Goal: Task Accomplishment & Management: Complete application form

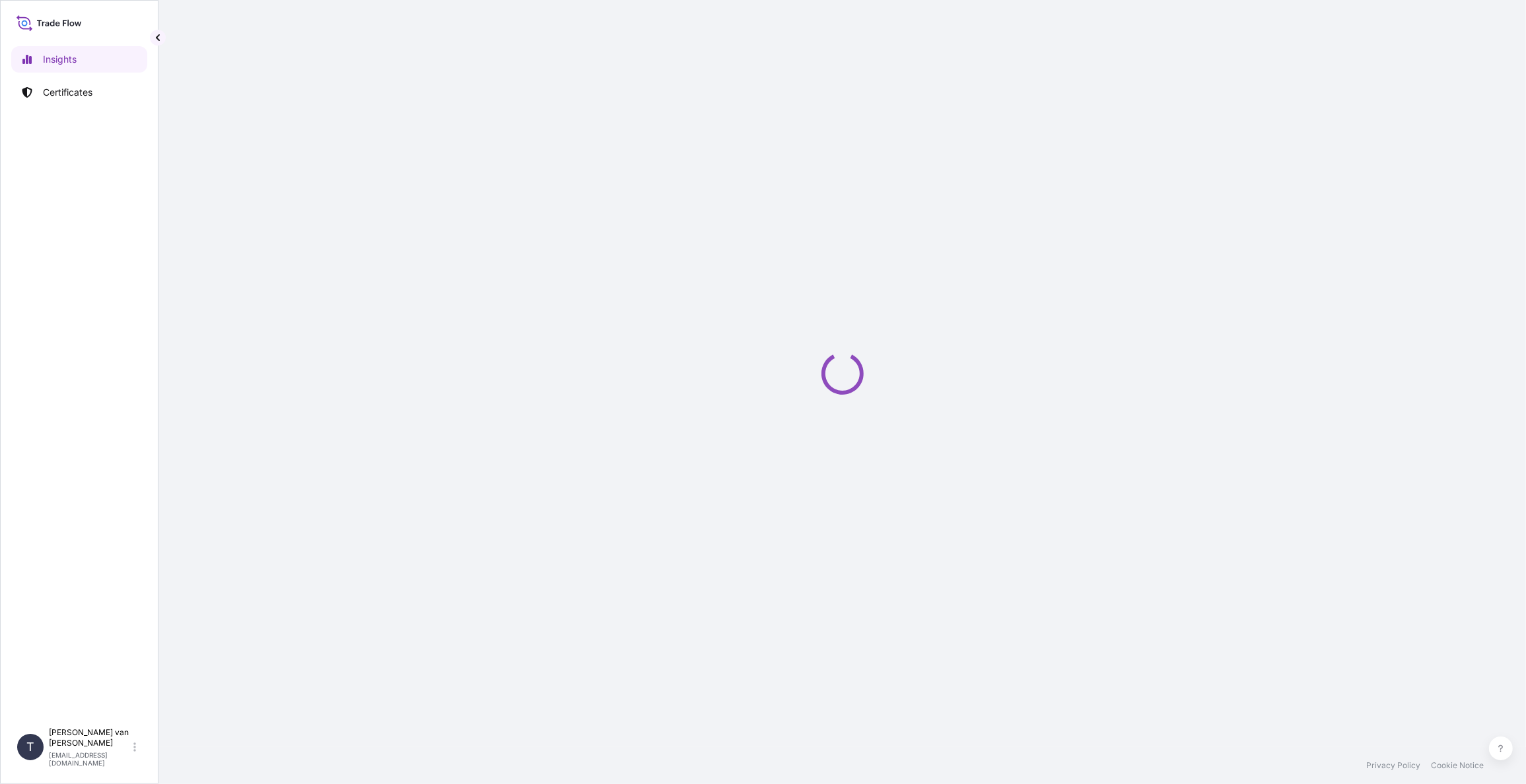
select select "2025"
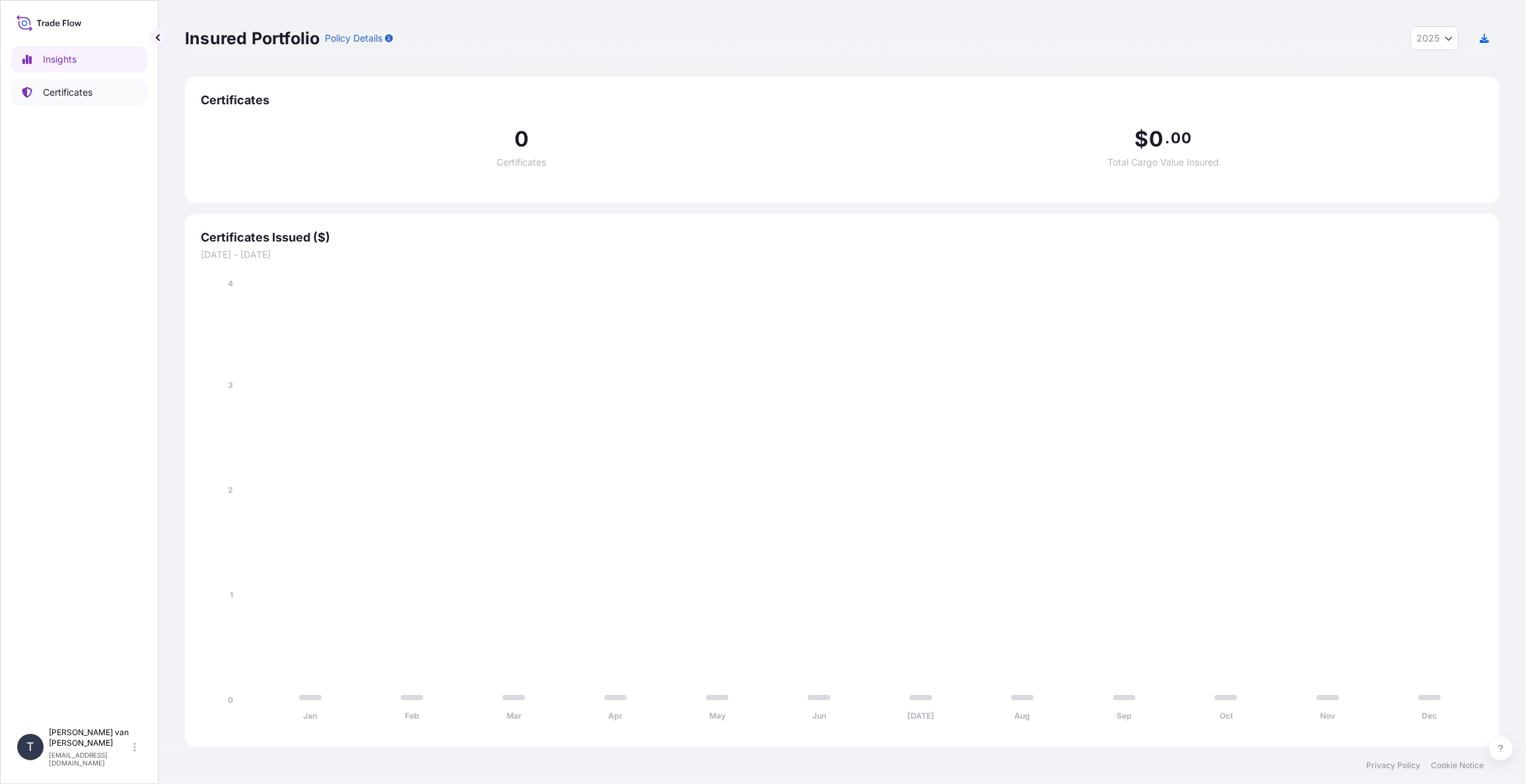
click at [62, 103] on link "Certificates" at bounding box center [80, 93] width 136 height 27
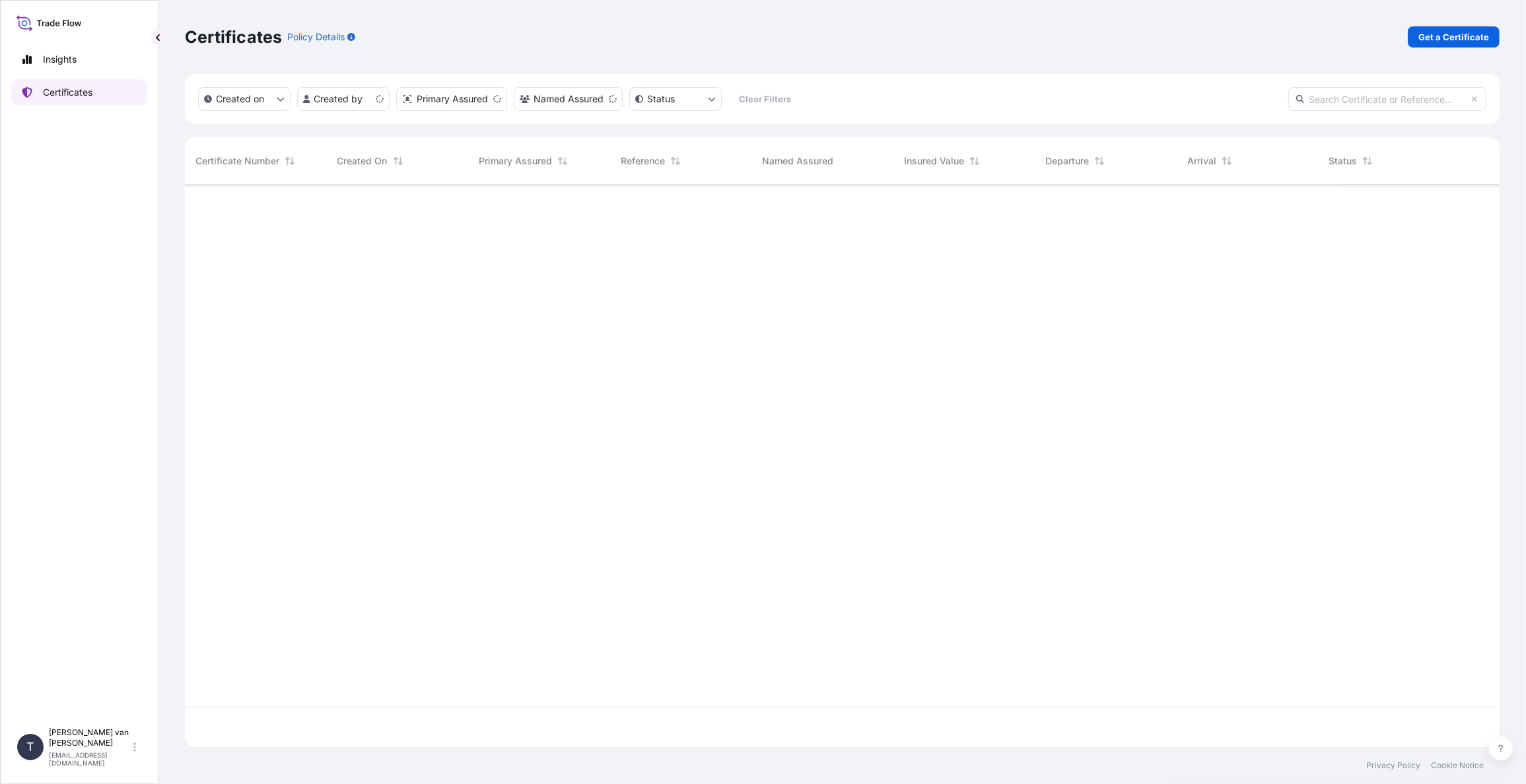
scroll to position [560, 1304]
click at [1445, 33] on p "Get a Certificate" at bounding box center [1453, 37] width 71 height 13
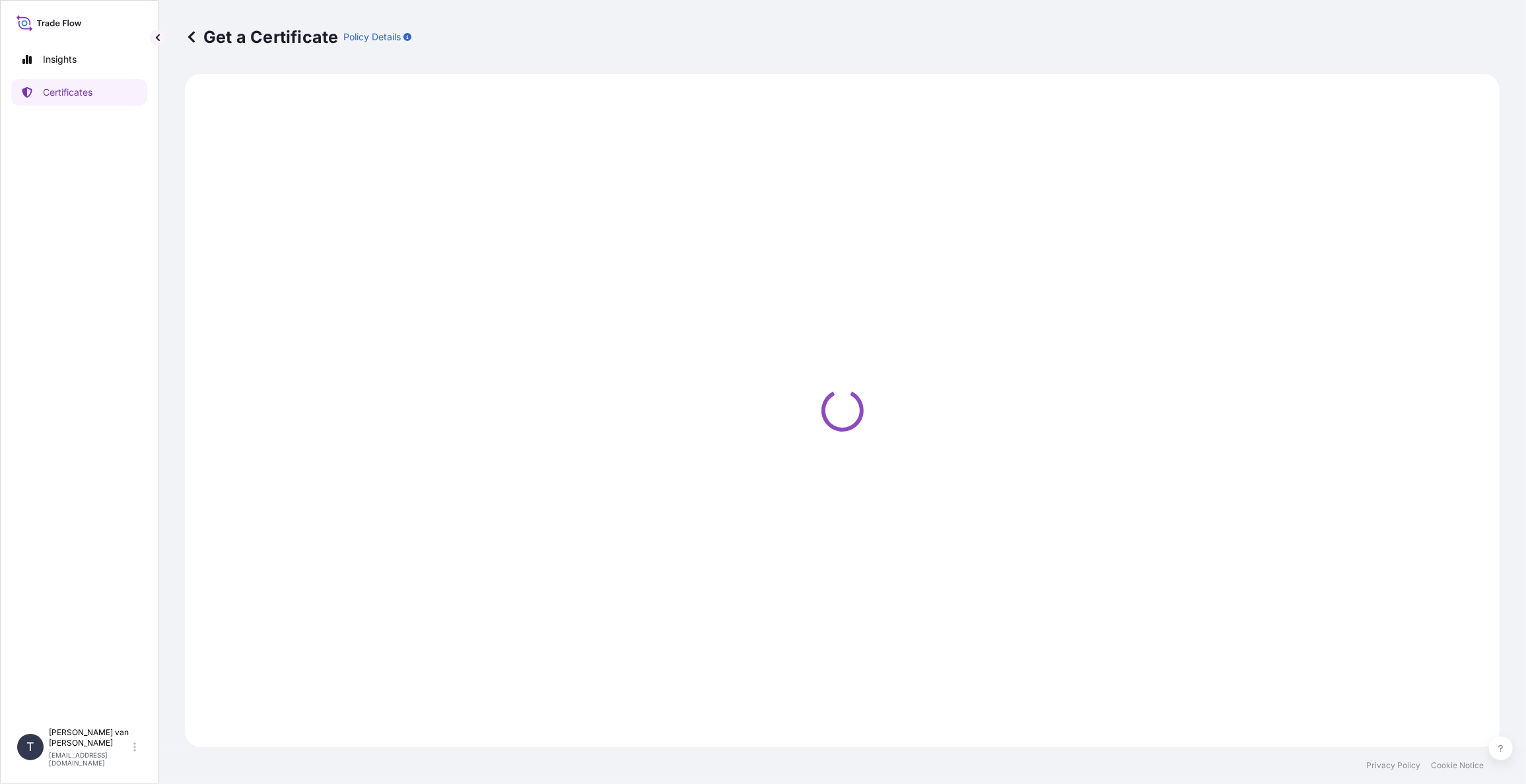
select select "Sea"
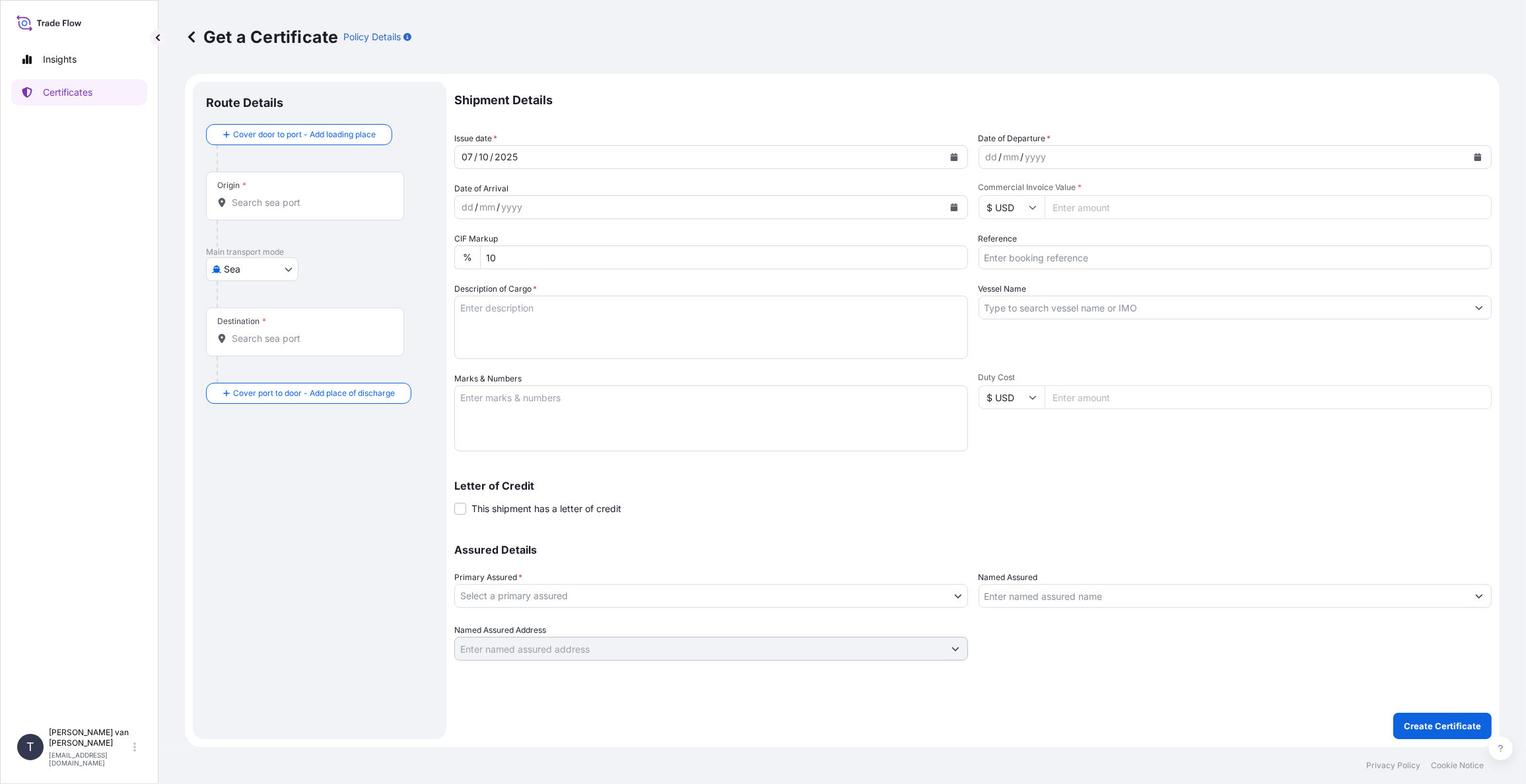
click at [1473, 153] on icon "Calendar" at bounding box center [1477, 157] width 8 height 8
click at [1072, 243] on div "2" at bounding box center [1076, 242] width 24 height 24
click at [1085, 207] on input "Commercial Invoice Value *" at bounding box center [1268, 207] width 448 height 24
click at [1028, 205] on div "$ USD" at bounding box center [1011, 207] width 66 height 24
click at [1012, 251] on div "€ EUR" at bounding box center [1011, 243] width 56 height 25
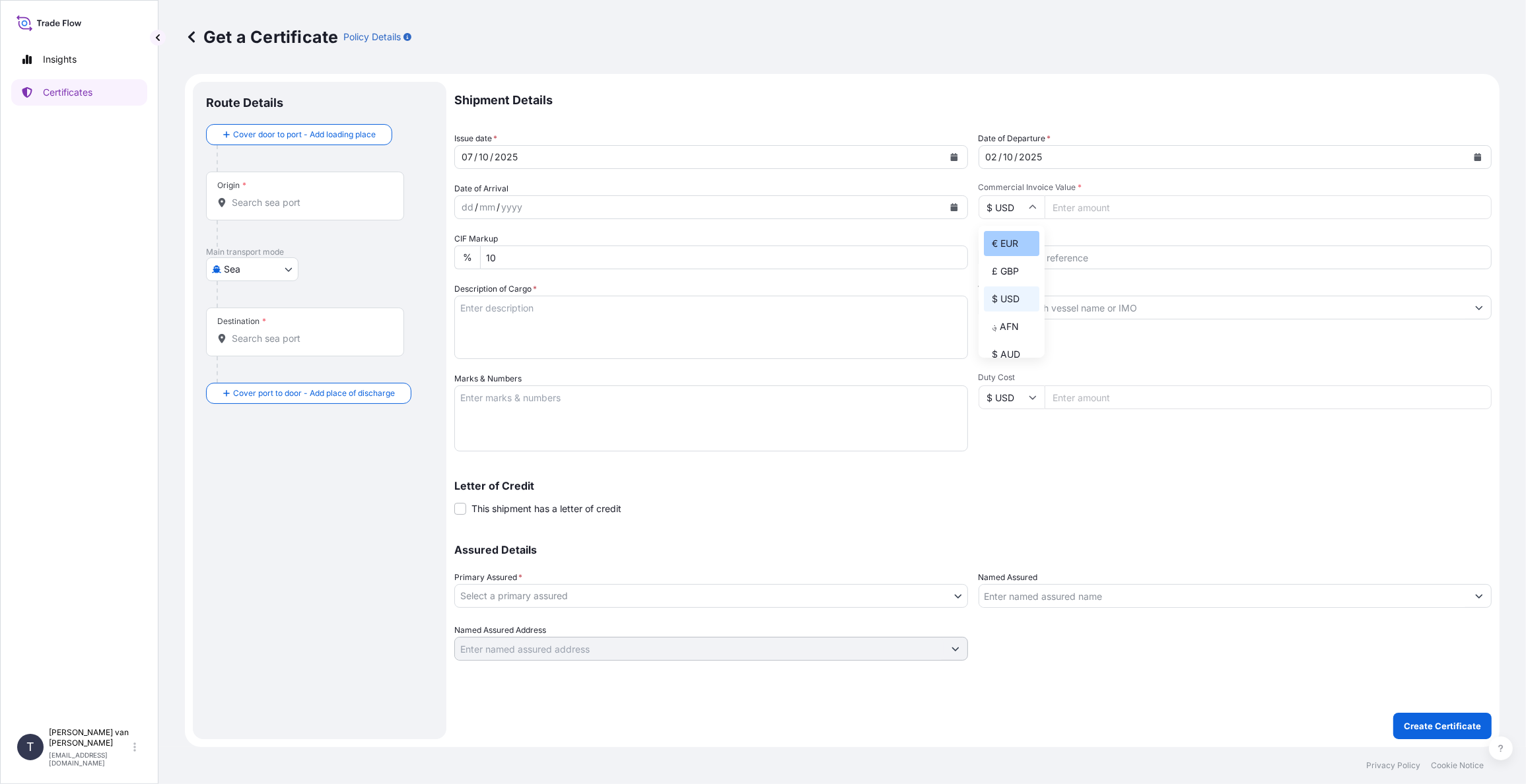
type input "€ EUR"
click at [1113, 210] on input "Commercial Invoice Value *" at bounding box center [1268, 207] width 448 height 24
type input "44000"
click at [1062, 264] on input "Reference" at bounding box center [1236, 257] width 514 height 24
type input "86576316+17"
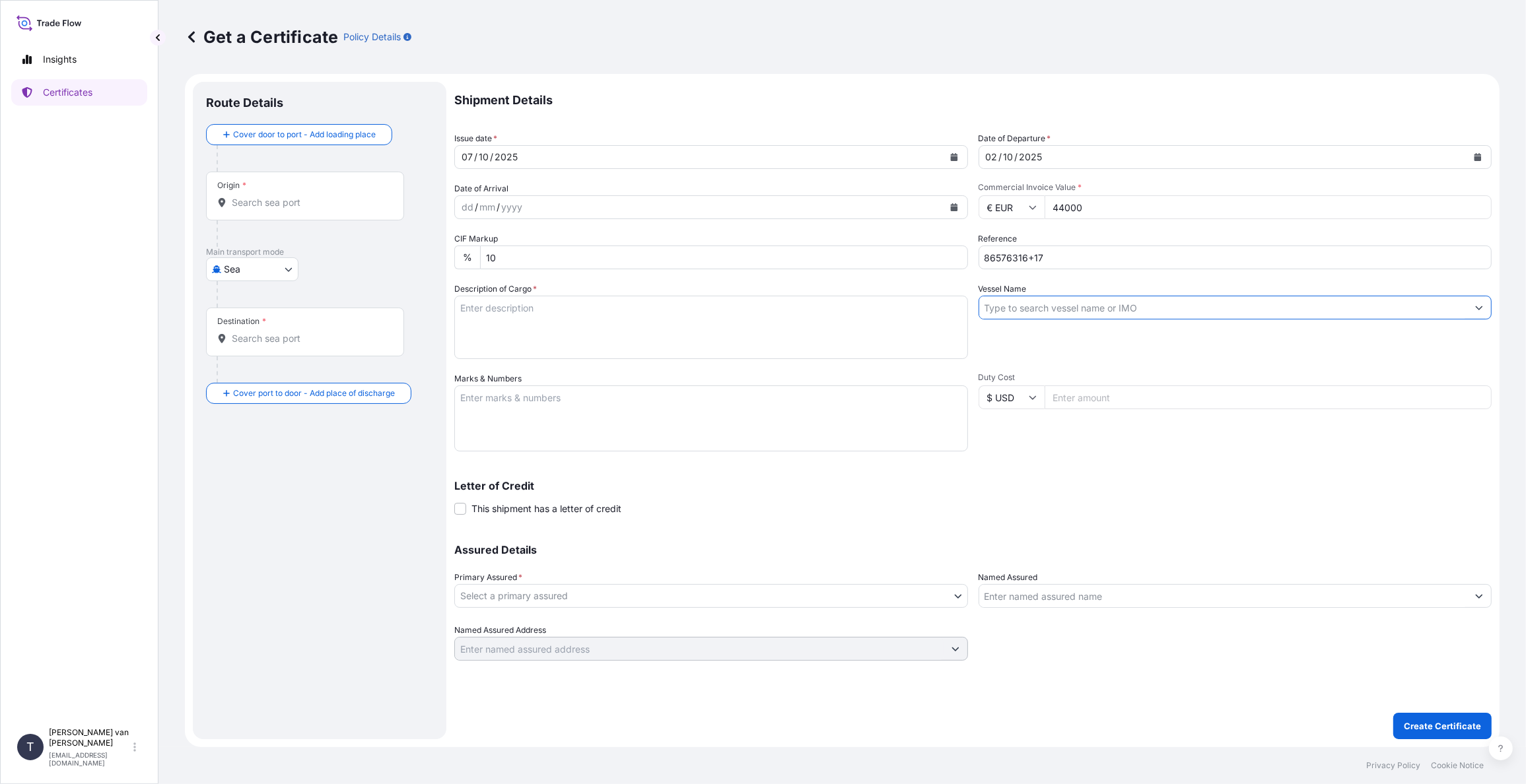
click at [1031, 312] on input "Vessel Name" at bounding box center [1223, 308] width 489 height 24
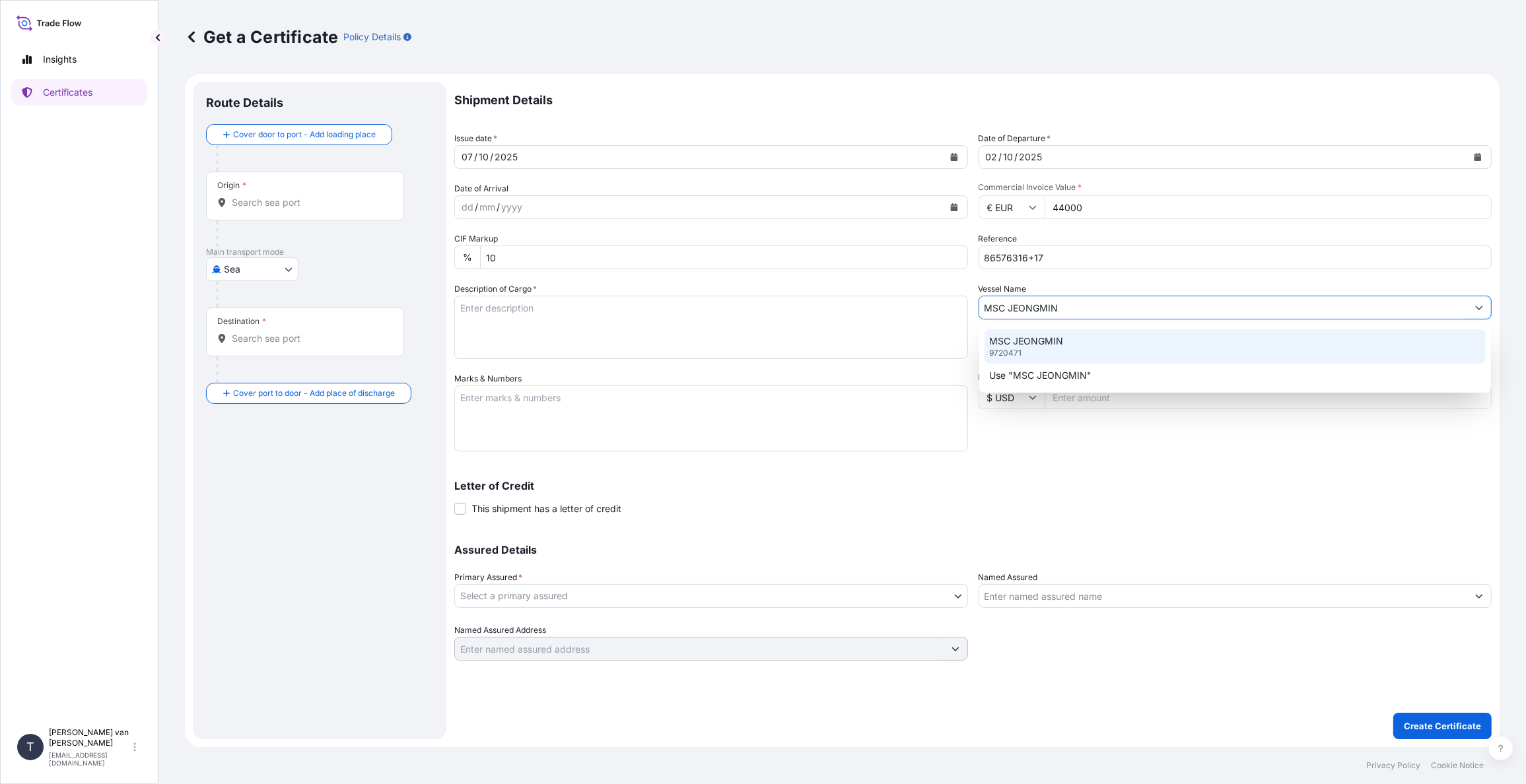
click at [1026, 339] on p "MSC JEONGMIN" at bounding box center [1026, 341] width 74 height 13
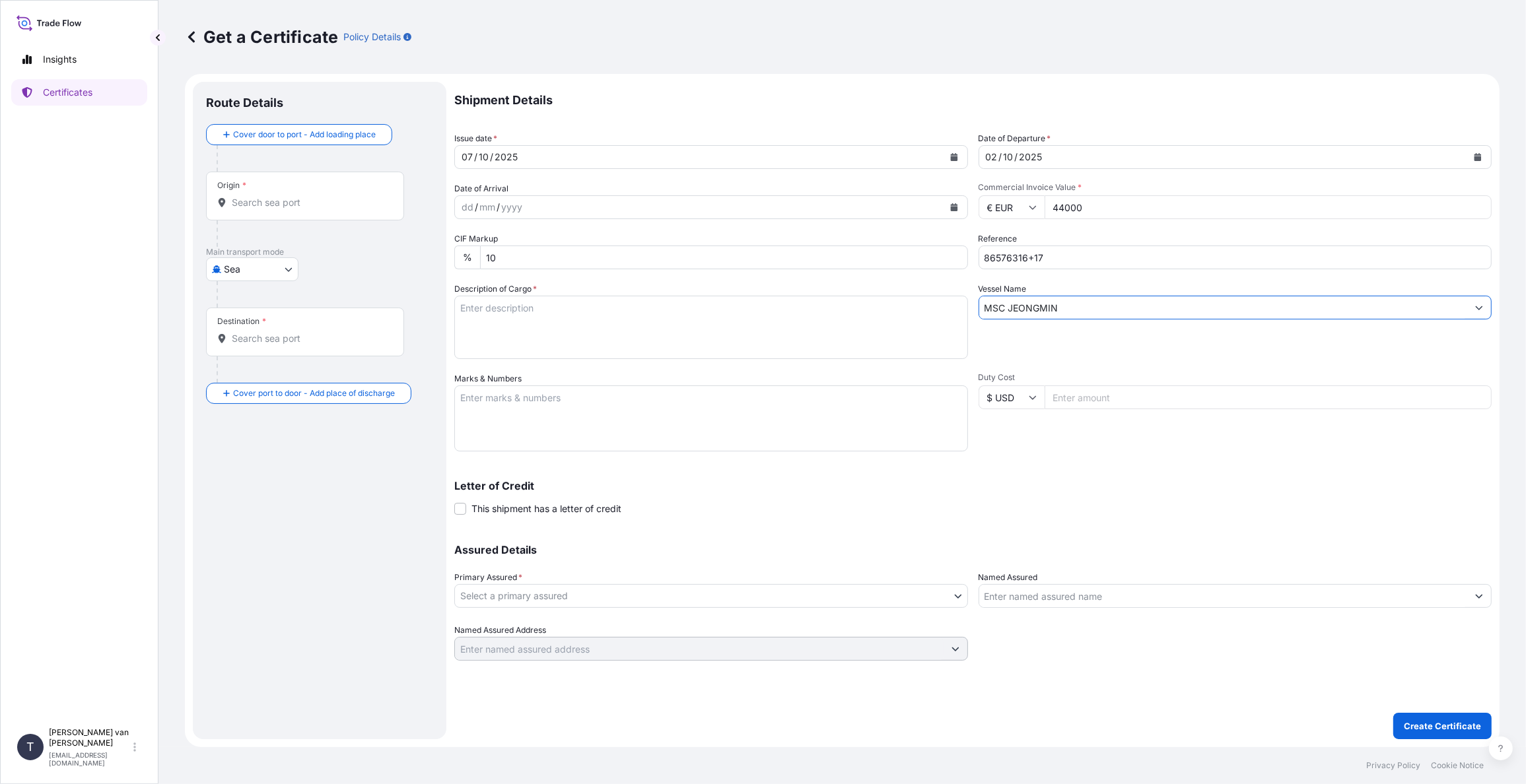
type input "MSC JEONGMIN"
click at [587, 329] on textarea "Description of Cargo *" at bounding box center [711, 328] width 514 height 63
click at [542, 309] on textarea "2x 40ft container containing: 1.600 bags x 25 kg Resistamyl 349 = 40.000 kg" at bounding box center [711, 328] width 514 height 63
drag, startPoint x: 536, startPoint y: 309, endPoint x: 451, endPoint y: 309, distance: 85.0
click at [451, 309] on form "Route Details Cover door to port - Add loading place Place of loading Road / [G…" at bounding box center [842, 410] width 1314 height 674
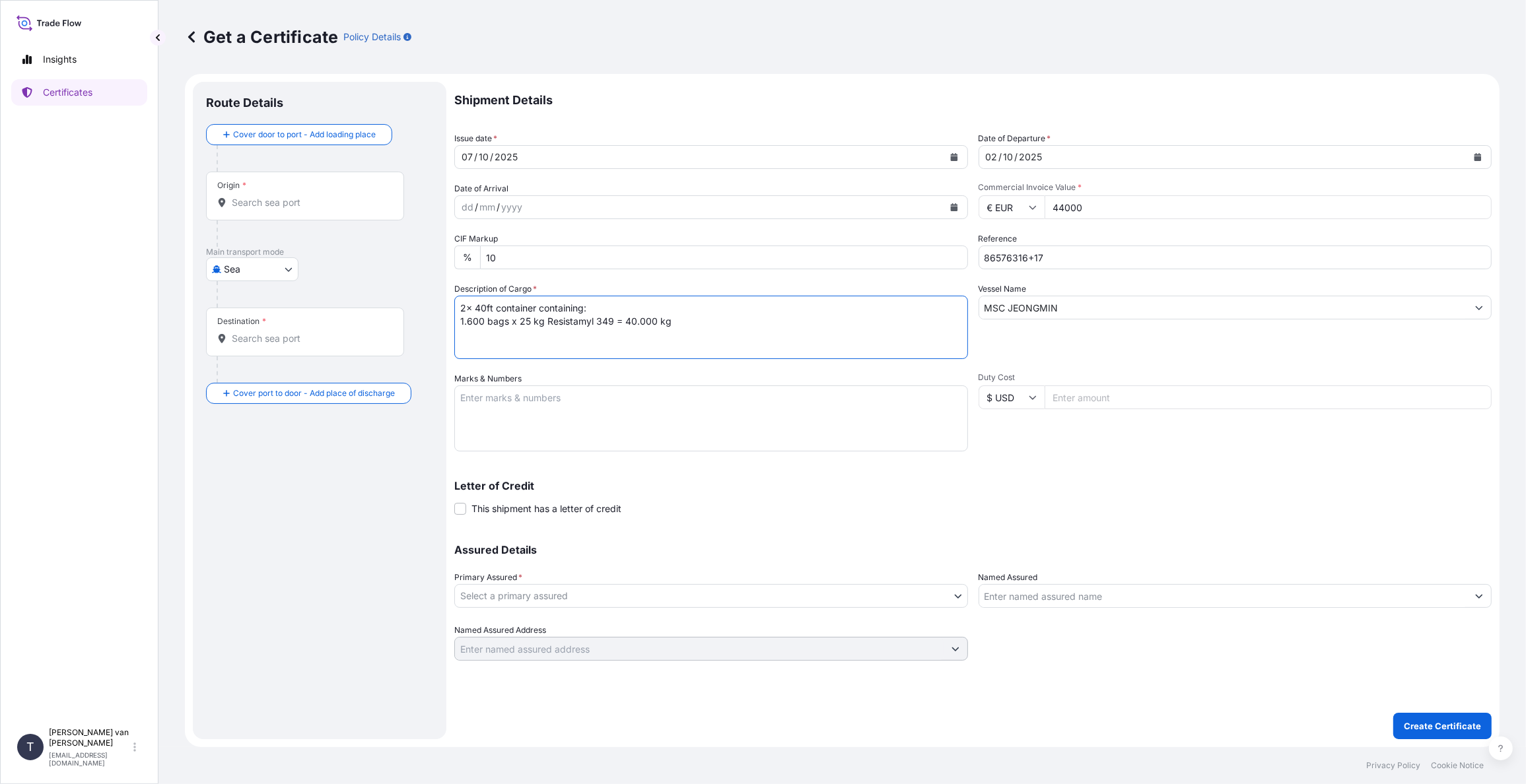
type textarea "2x 40ft container containing: 1.600 bags x 25 kg Resistamyl 349 = 40.000 kg"
click at [493, 403] on textarea "Marks & Numbers" at bounding box center [711, 418] width 514 height 66
paste textarea "2x 40ft container"
type textarea "2x 40ft container: CONTAINERS: SEAL: MSNU5578537 00102051 MSDU6726900 00102057 …"
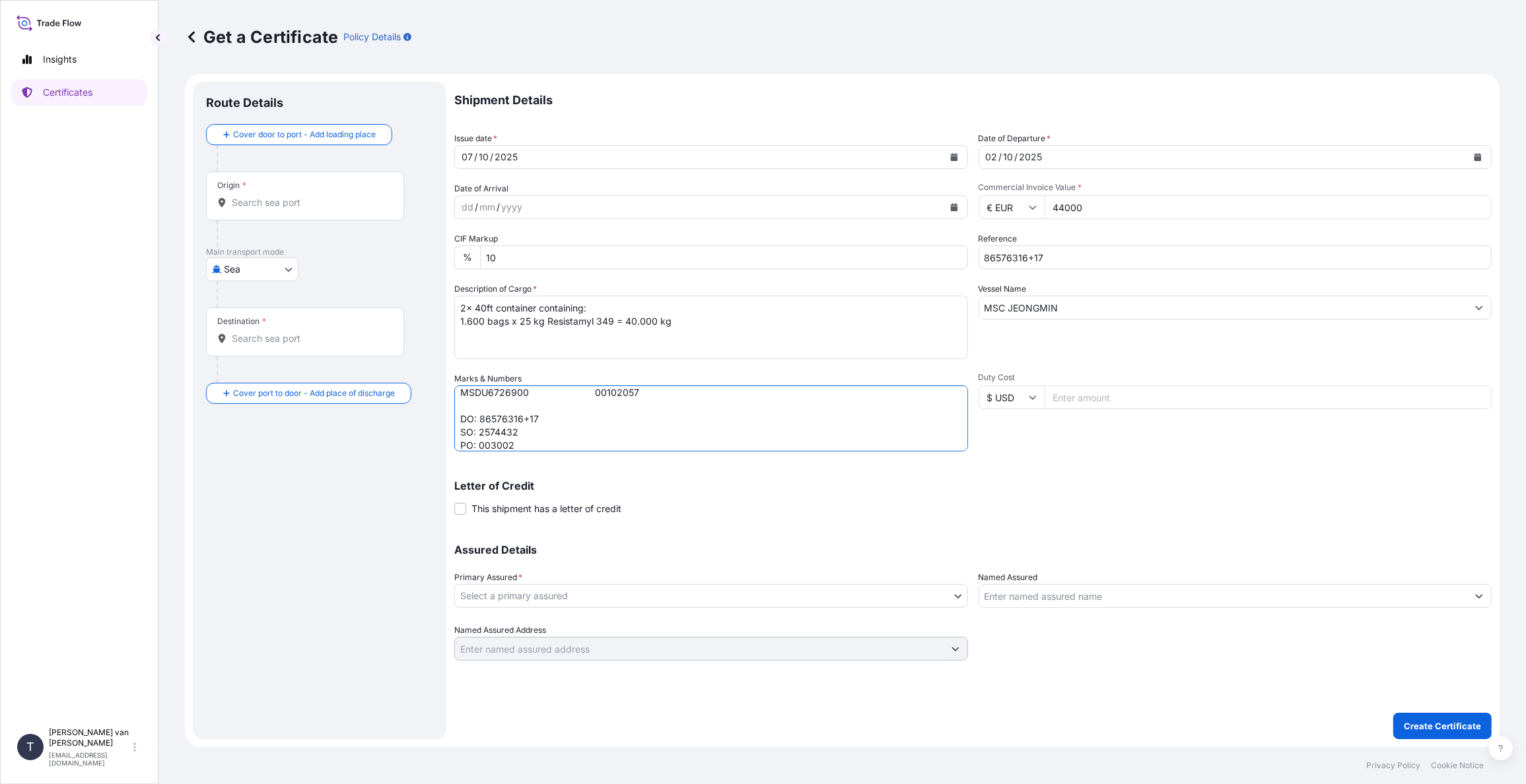
click at [344, 205] on input "Origin *" at bounding box center [310, 203] width 156 height 13
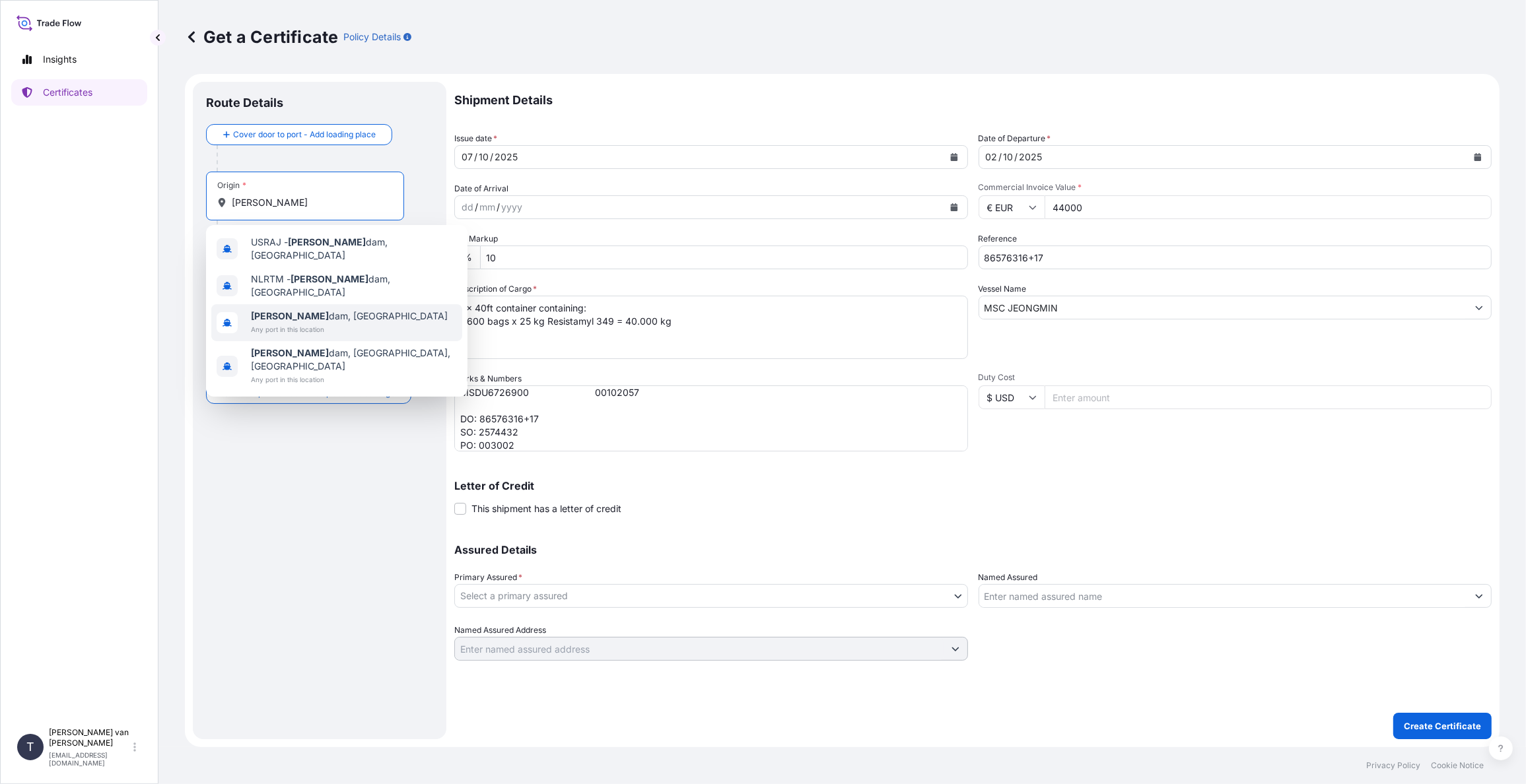
click at [307, 310] on span "[PERSON_NAME] dam, [GEOGRAPHIC_DATA]" at bounding box center [349, 316] width 197 height 13
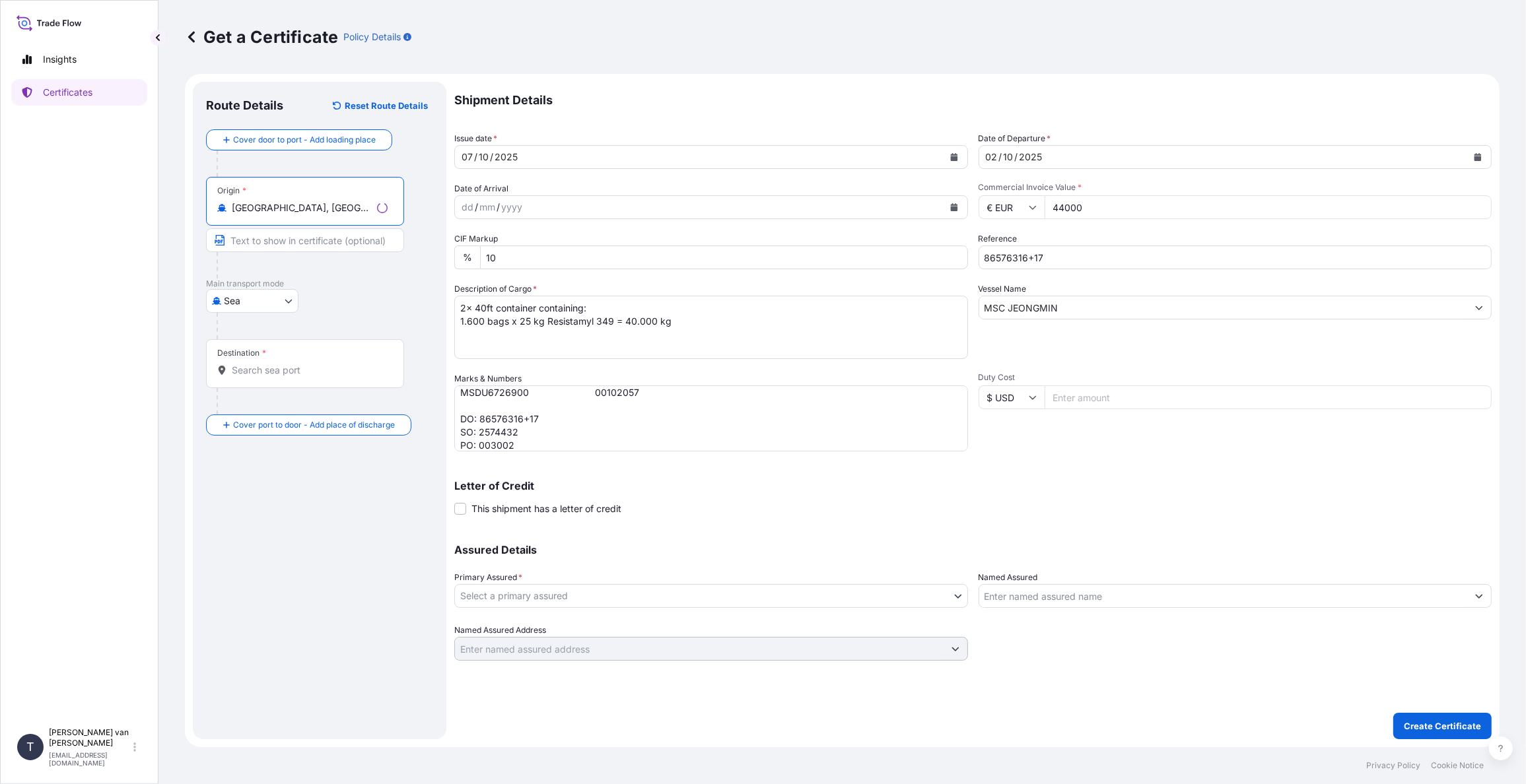
type input "[GEOGRAPHIC_DATA], [GEOGRAPHIC_DATA]"
click at [288, 371] on input "Destination *" at bounding box center [310, 370] width 156 height 13
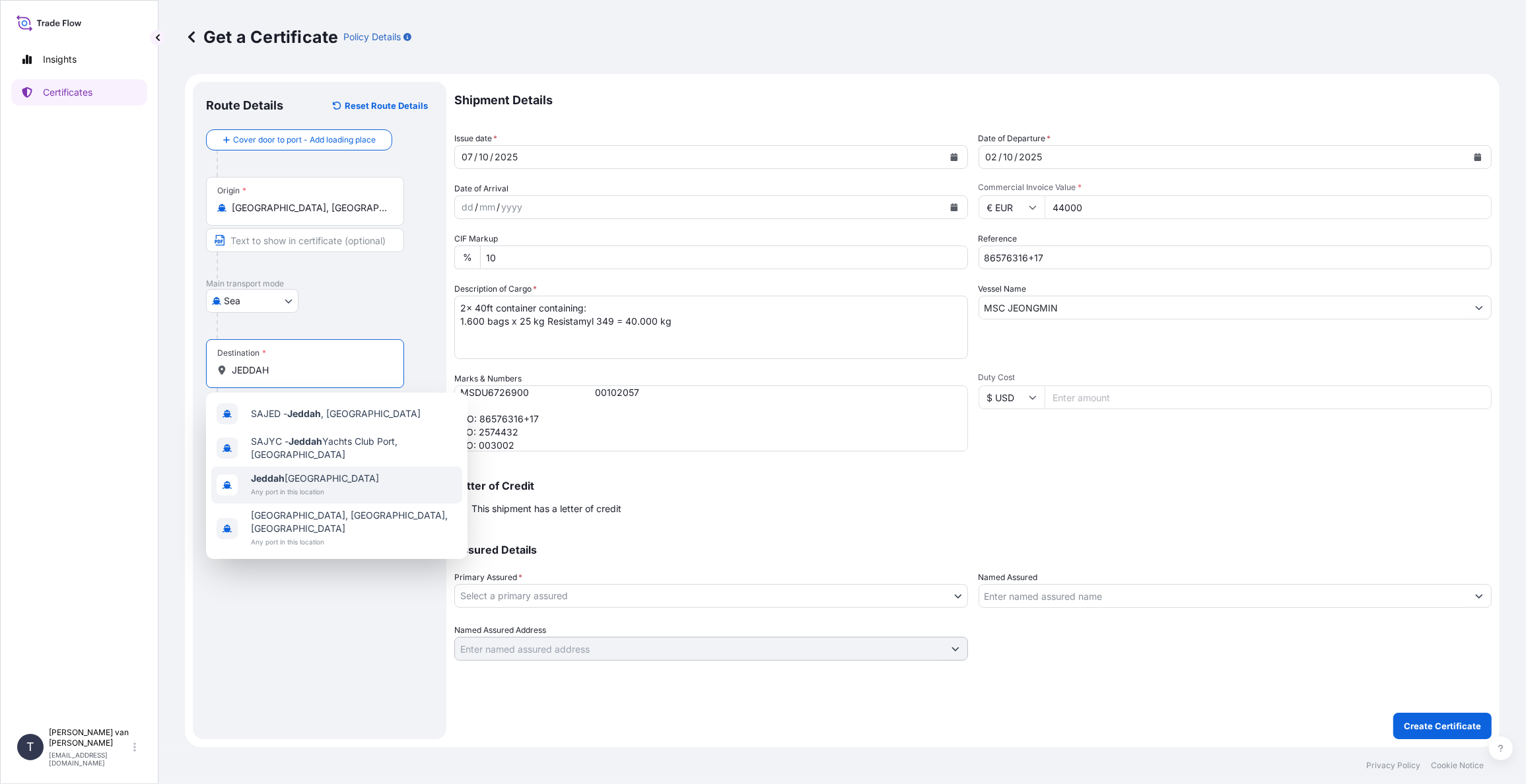
click at [306, 478] on span "Jeddah [GEOGRAPHIC_DATA]" at bounding box center [315, 478] width 128 height 13
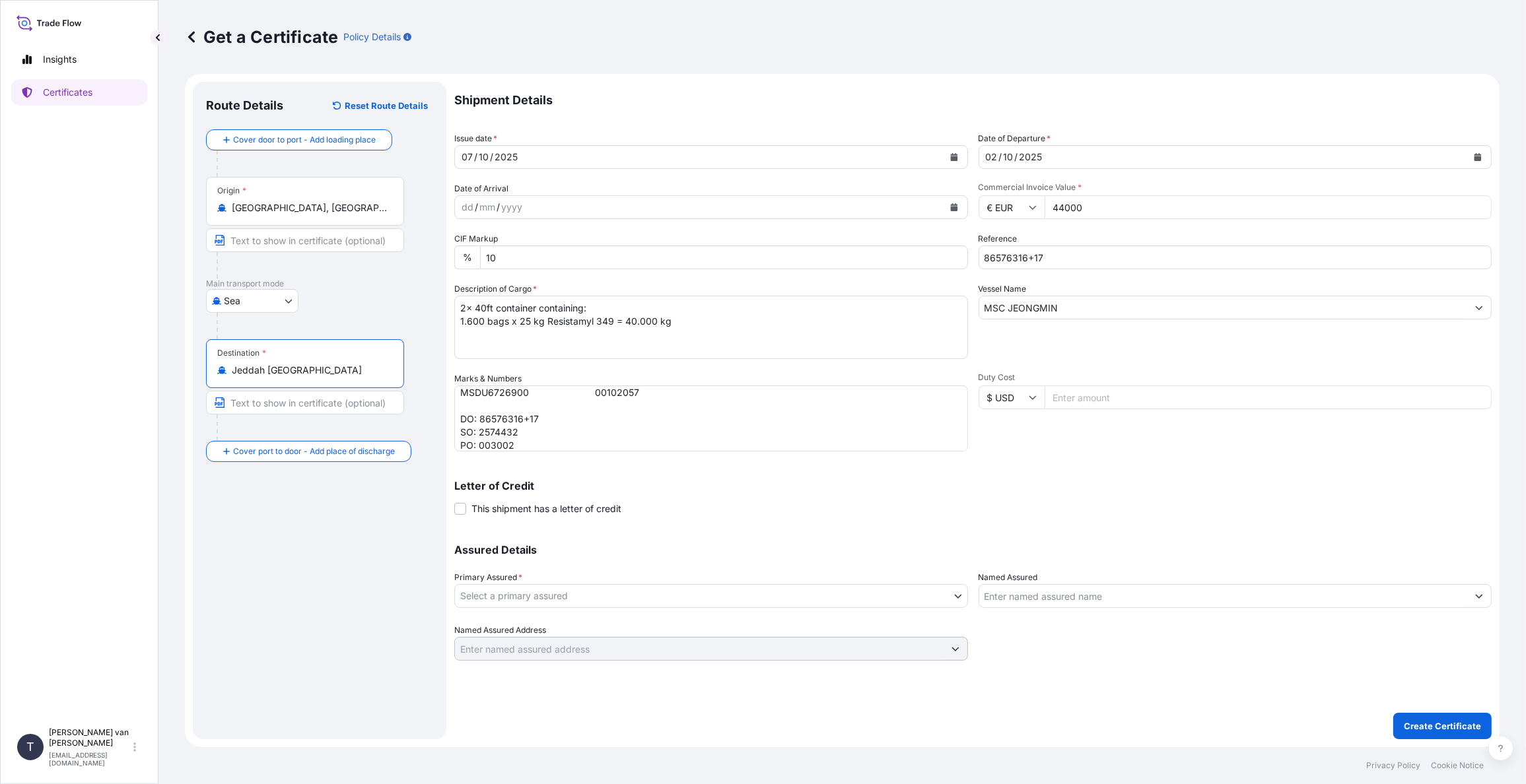
type input "Jeddah [GEOGRAPHIC_DATA]"
click at [491, 595] on body "4 options available. Insights Certificates T [PERSON_NAME] van t Hoenderdaal [E…" at bounding box center [763, 392] width 1526 height 784
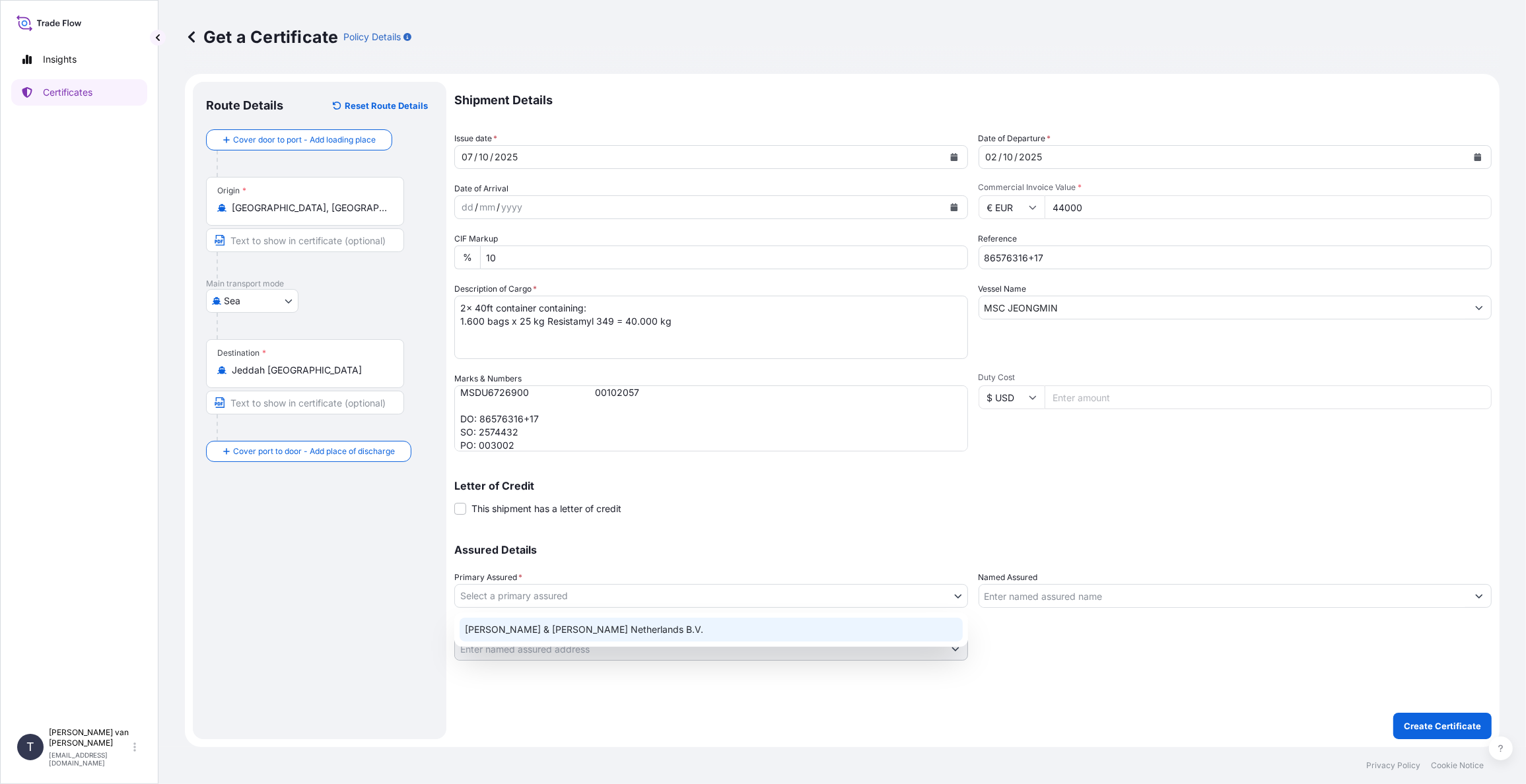
click at [518, 629] on div "[PERSON_NAME] & [PERSON_NAME] Netherlands B.V." at bounding box center [710, 630] width 503 height 24
select select "31666"
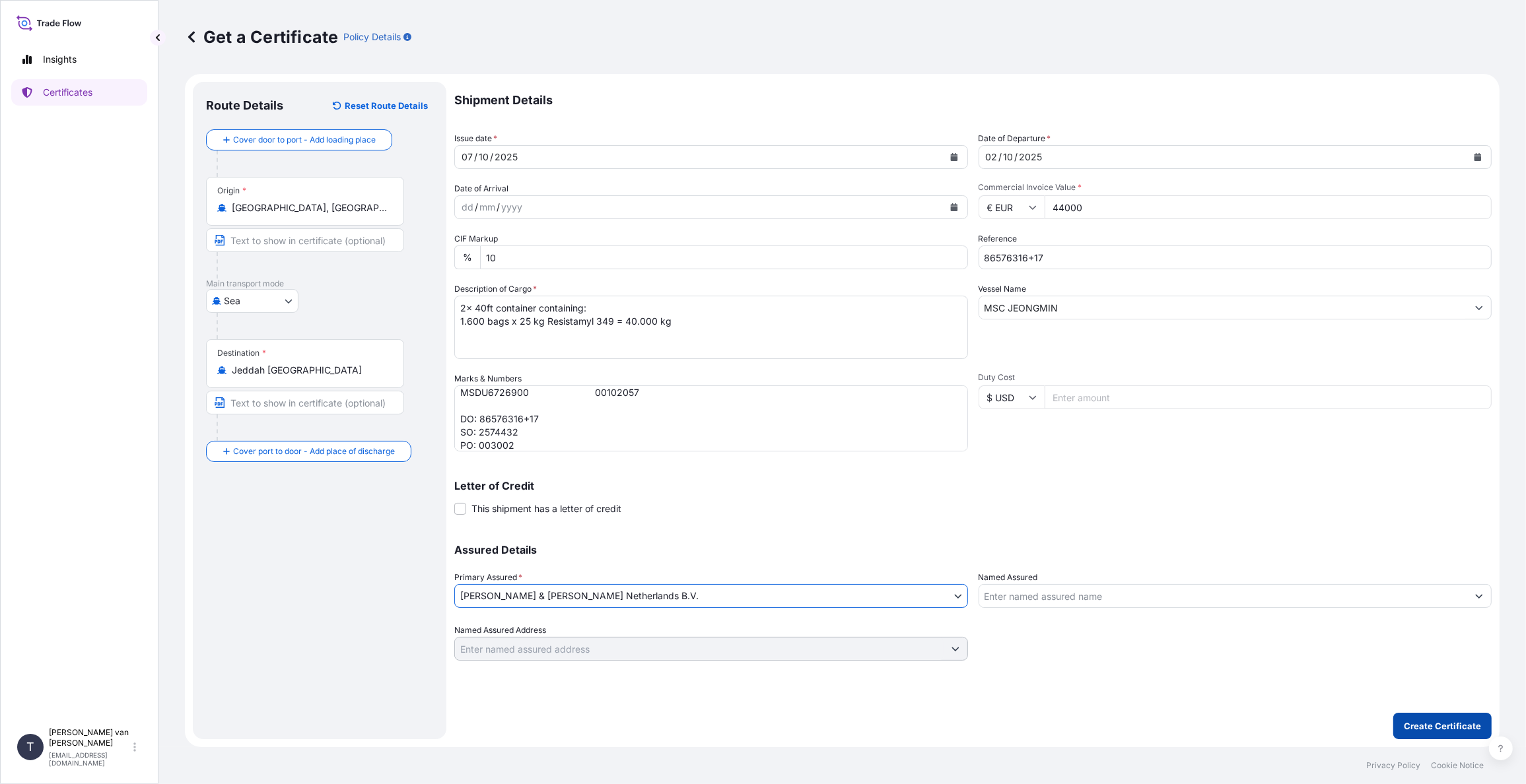
click at [1436, 722] on p "Create Certificate" at bounding box center [1442, 726] width 78 height 13
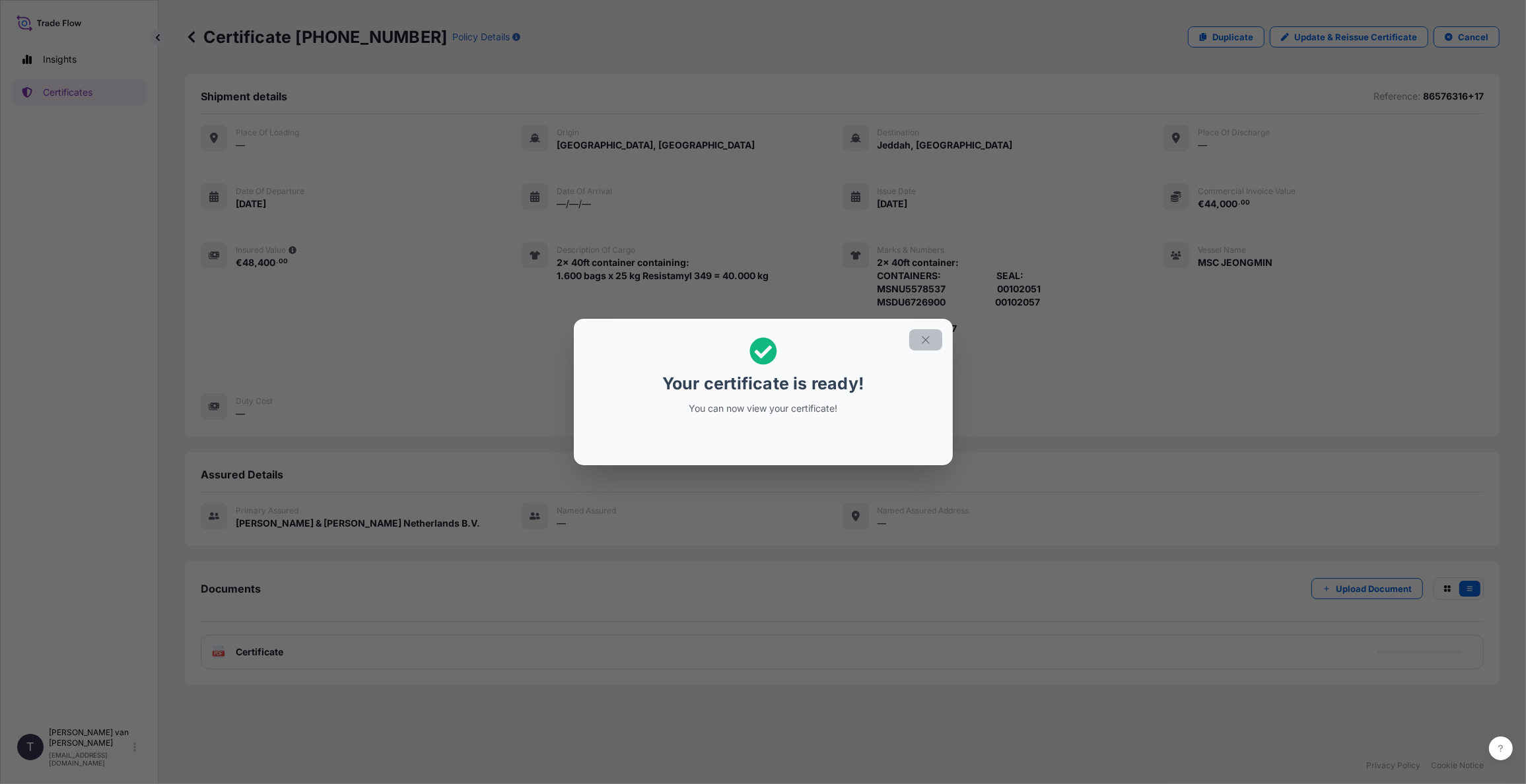
click at [921, 344] on icon "button" at bounding box center [925, 339] width 12 height 12
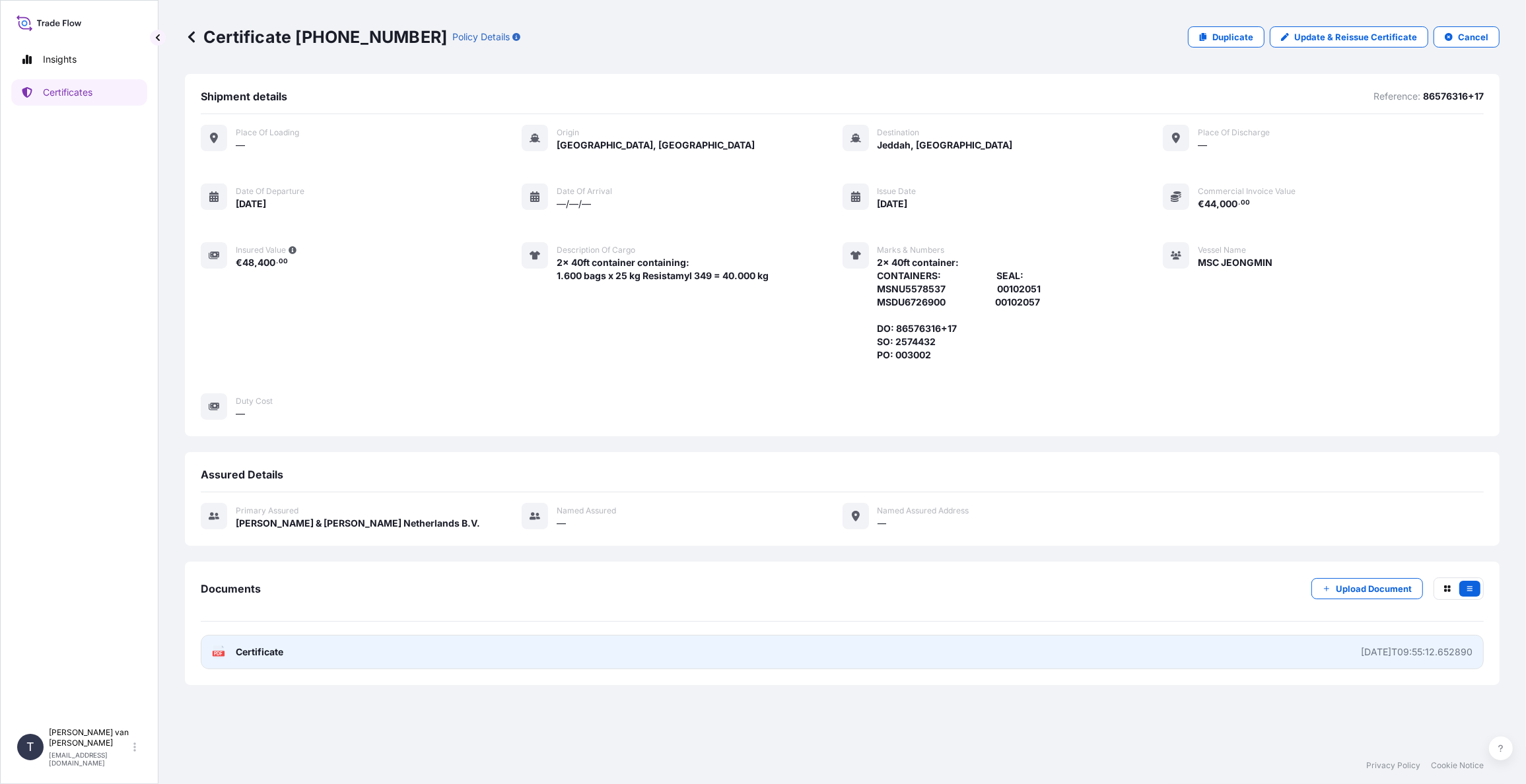
click at [251, 651] on span "Certificate" at bounding box center [260, 653] width 48 height 13
